Goal: Information Seeking & Learning: Learn about a topic

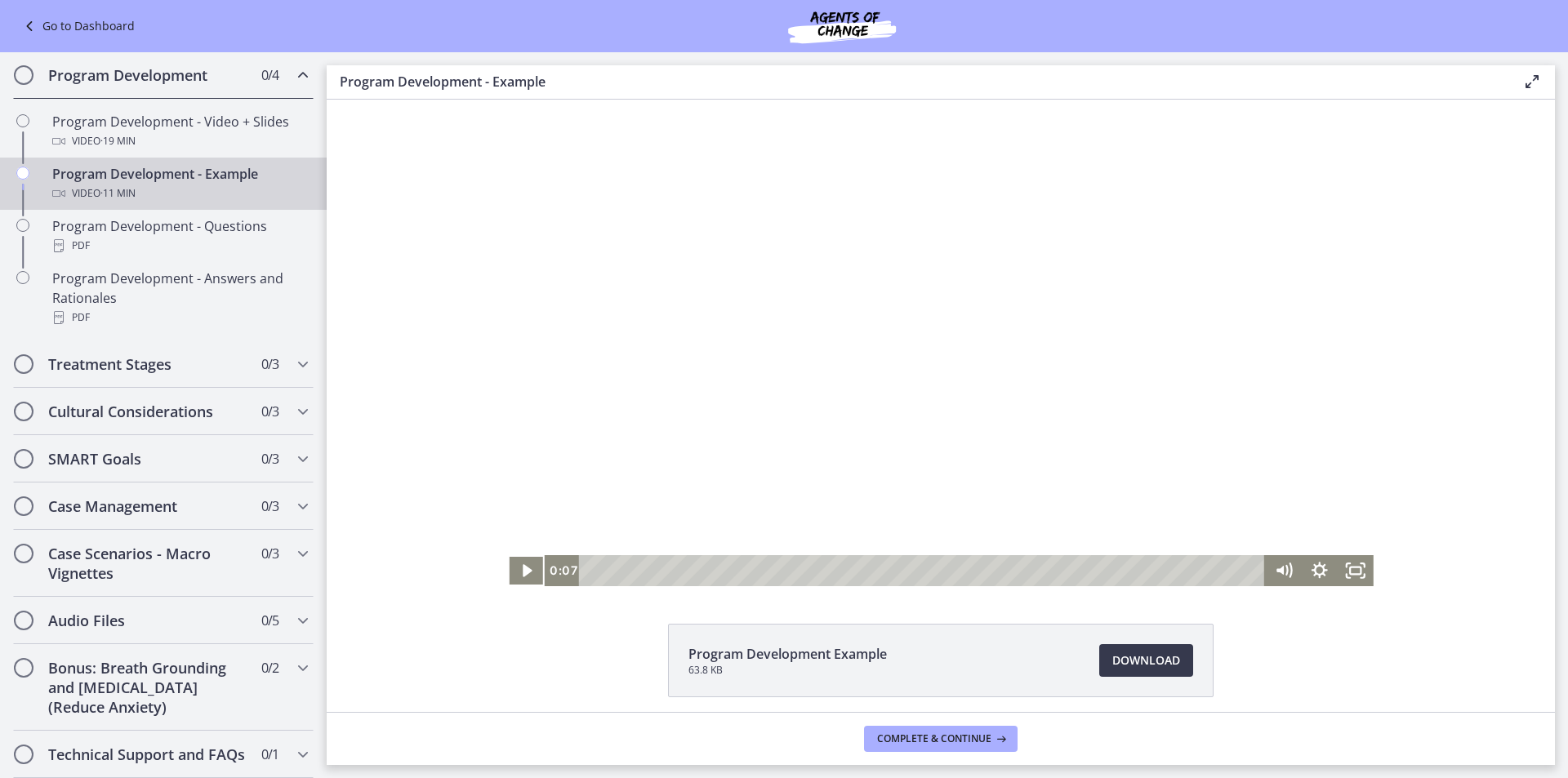
scroll to position [64, 0]
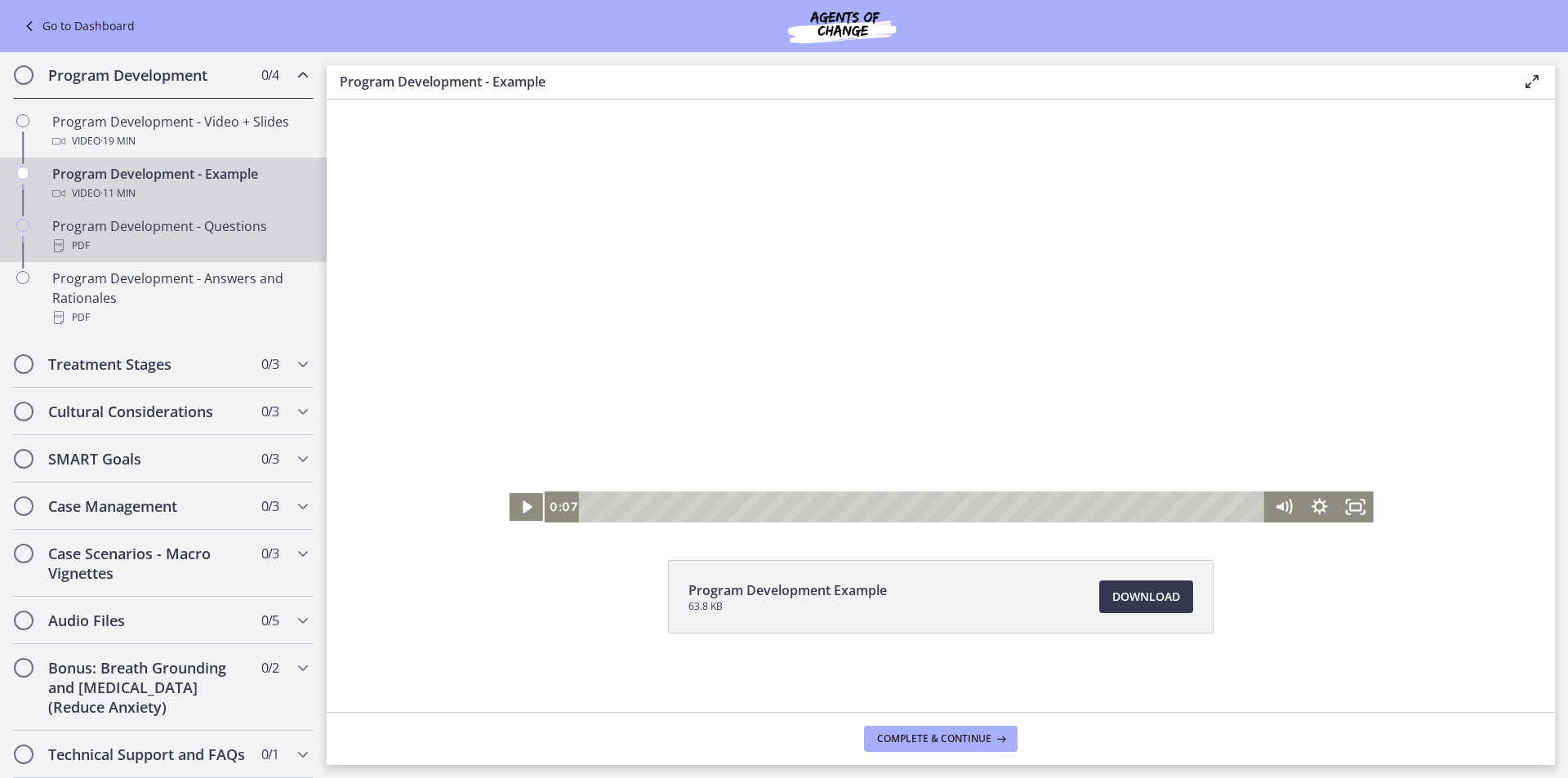
click at [142, 240] on div "PDF" at bounding box center [179, 246] width 255 height 20
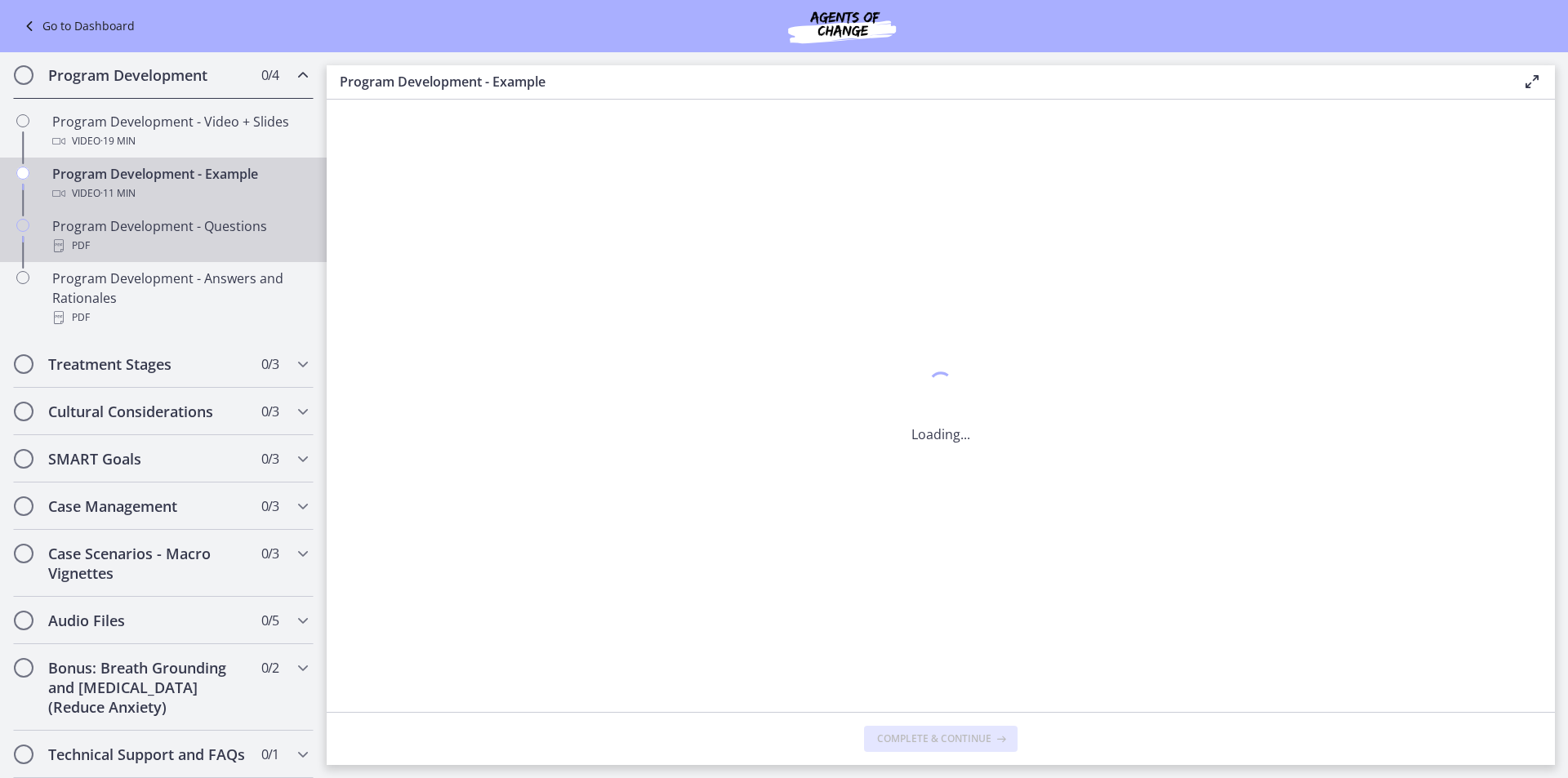
scroll to position [0, 0]
click at [138, 171] on div "Program Development - Example Video · 11 min" at bounding box center [179, 184] width 255 height 39
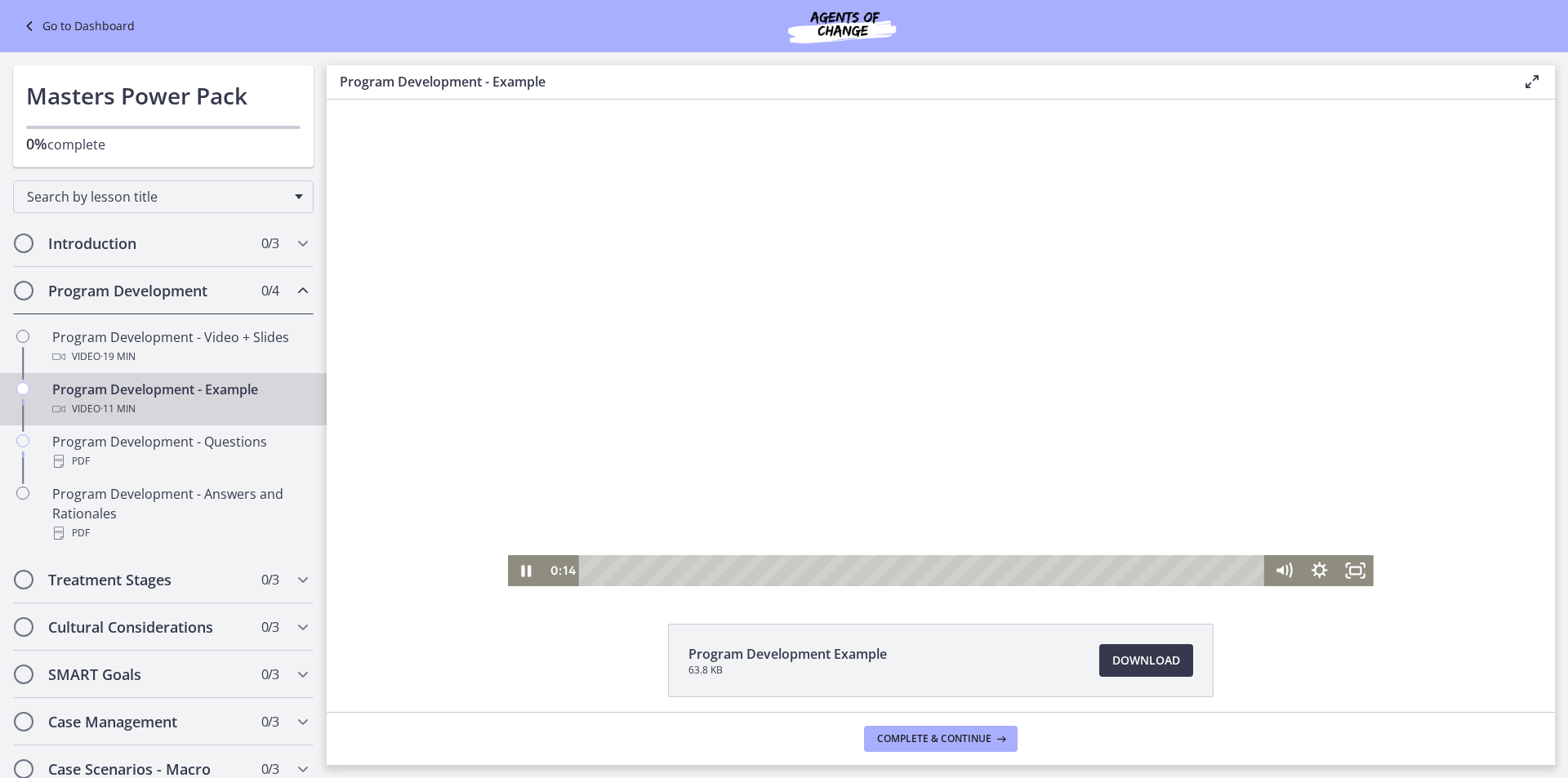
scroll to position [64, 0]
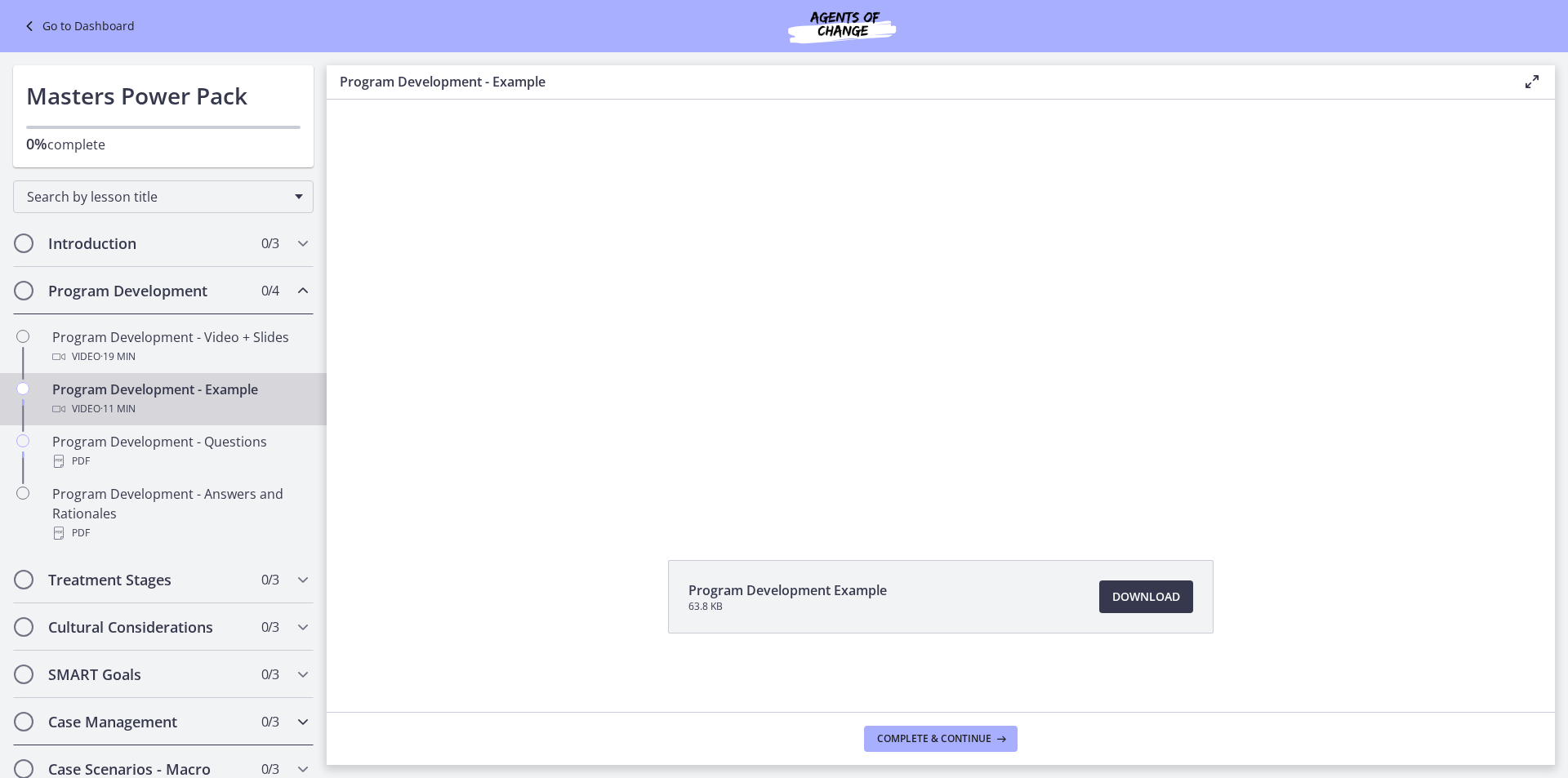
click at [148, 716] on h2 "Case Management" at bounding box center [148, 722] width 199 height 20
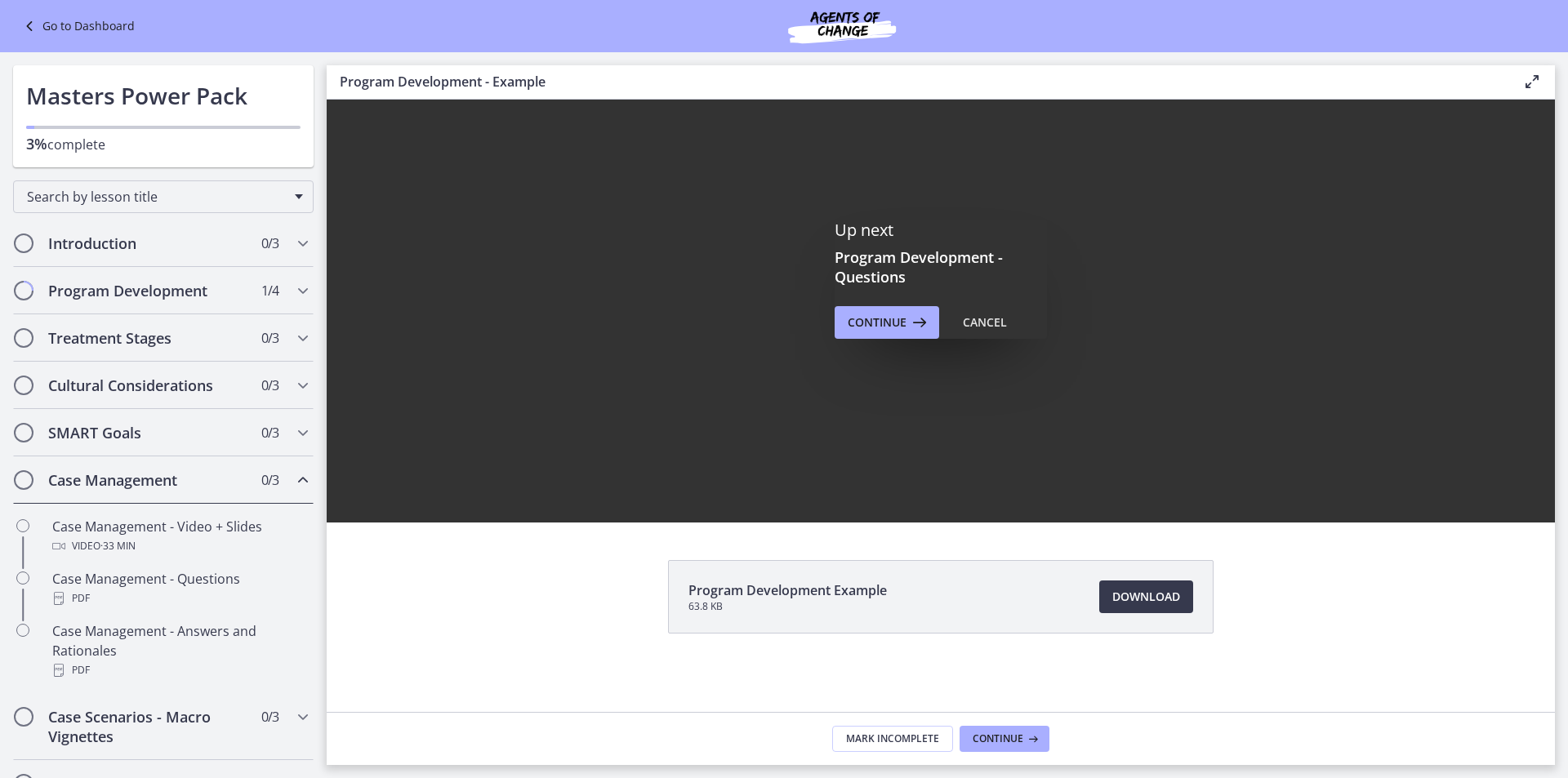
scroll to position [0, 0]
